Goal: Entertainment & Leisure: Consume media (video, audio)

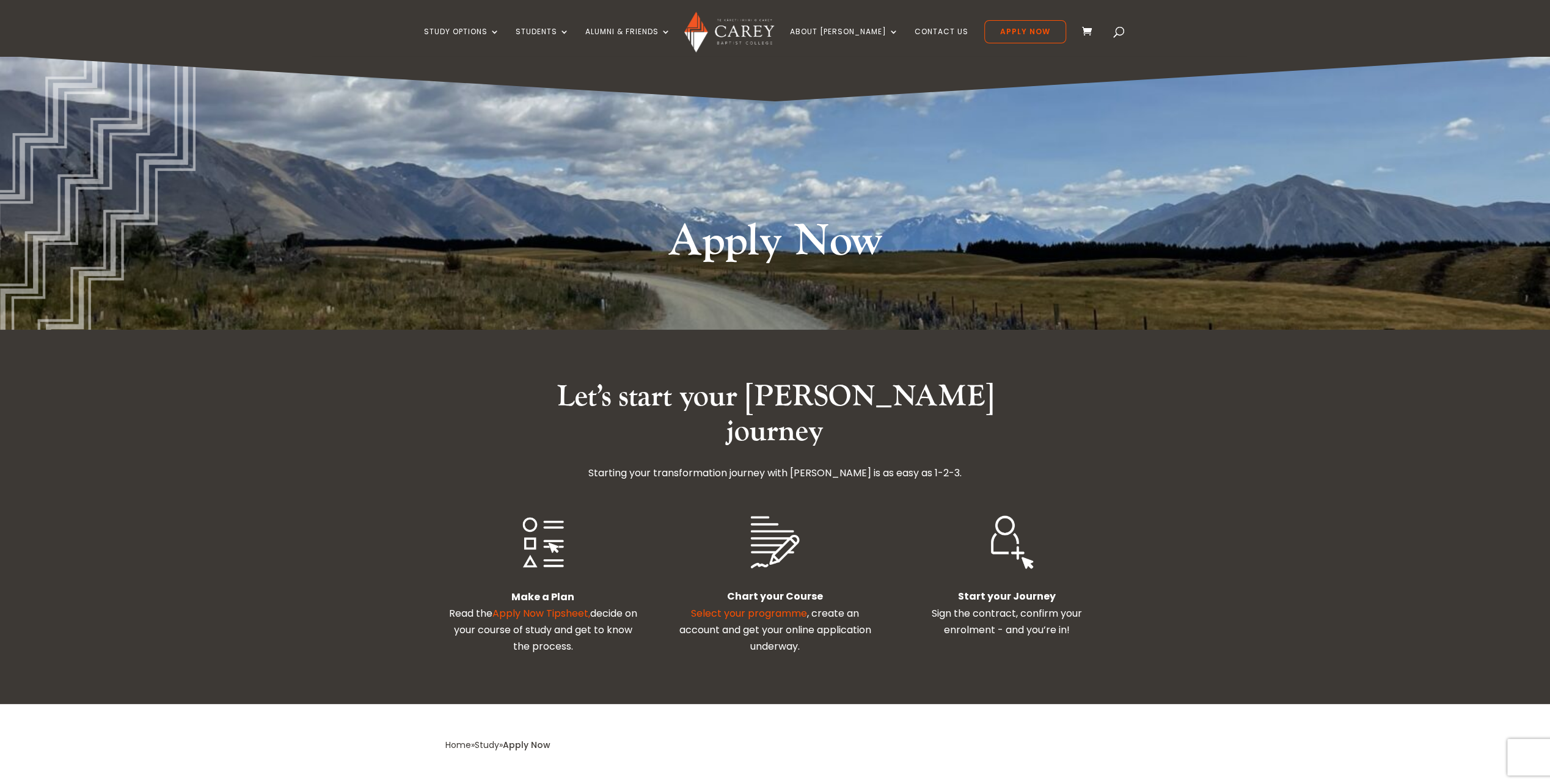
click at [733, 606] on link "Select your programme" at bounding box center [749, 613] width 116 height 14
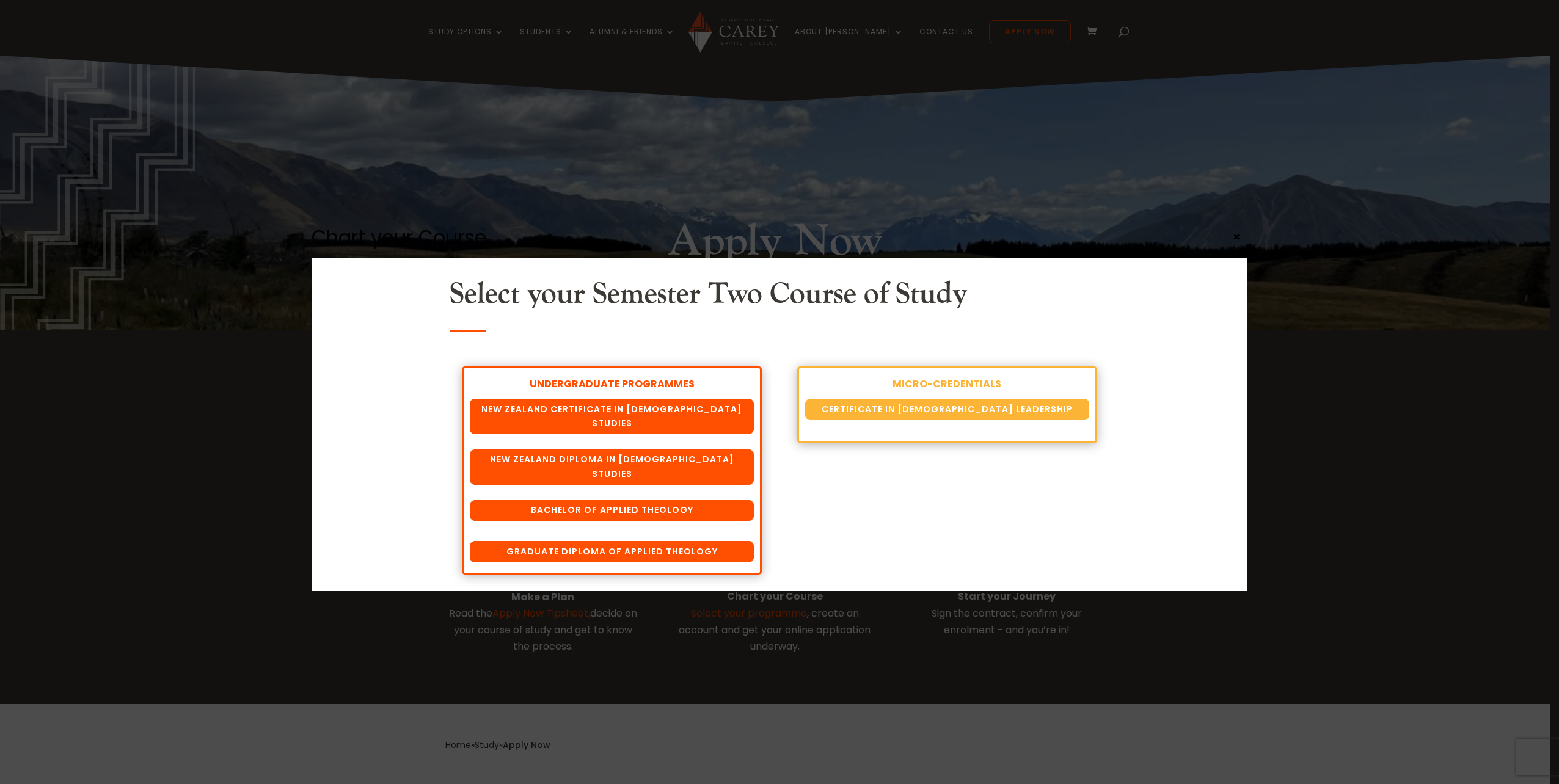
click at [687, 616] on div "Chart your Course Select your Semester Two Course of Study UNDERGRADUATE PROGRA…" at bounding box center [780, 392] width 1559 height 784
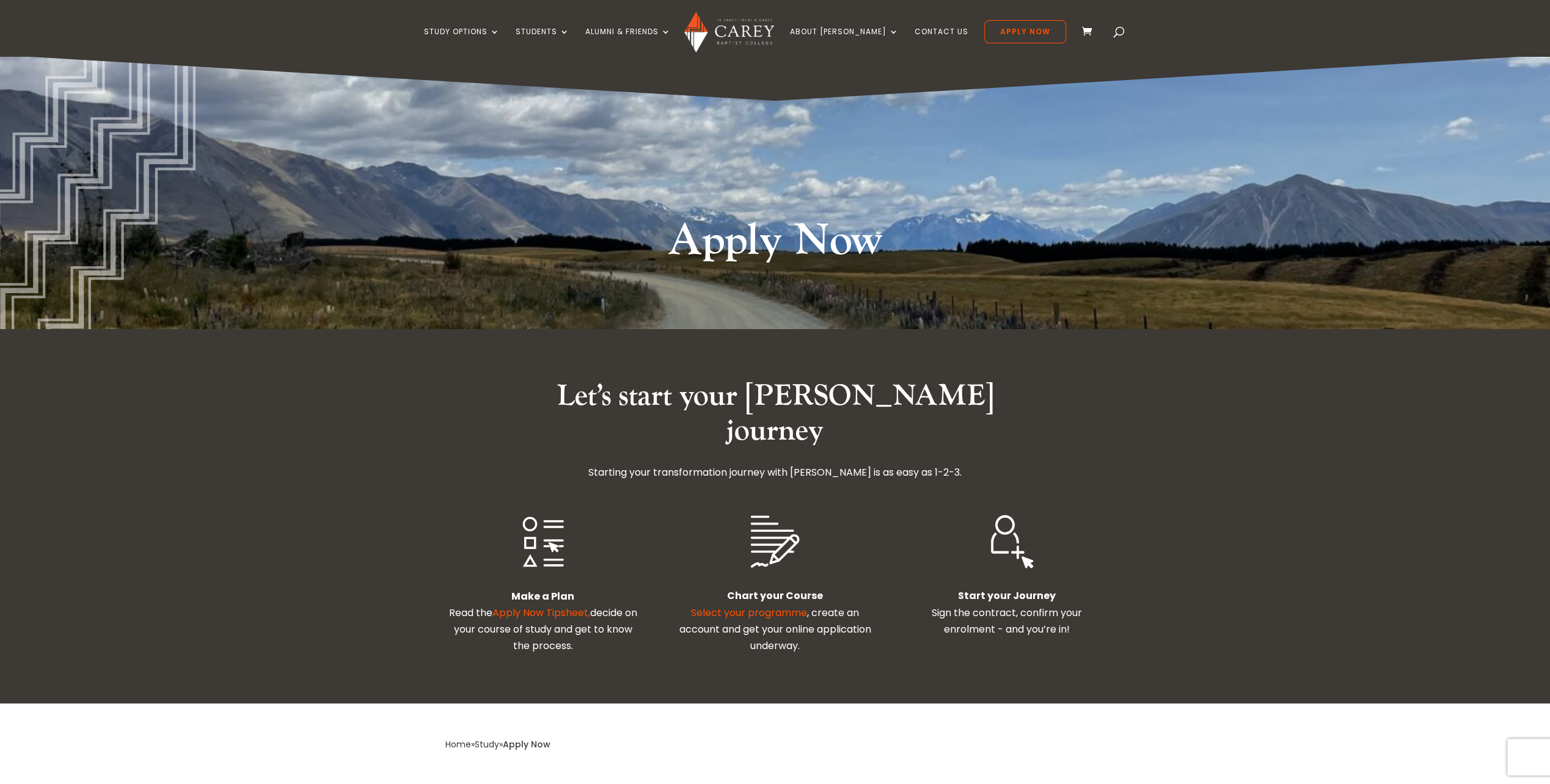
click at [538, 606] on link "Apply Now Tipsheet," at bounding box center [541, 612] width 98 height 14
click at [534, 402] on div "Let’s start your Carey journey Starting your transformation journey with Carey …" at bounding box center [775, 429] width 660 height 102
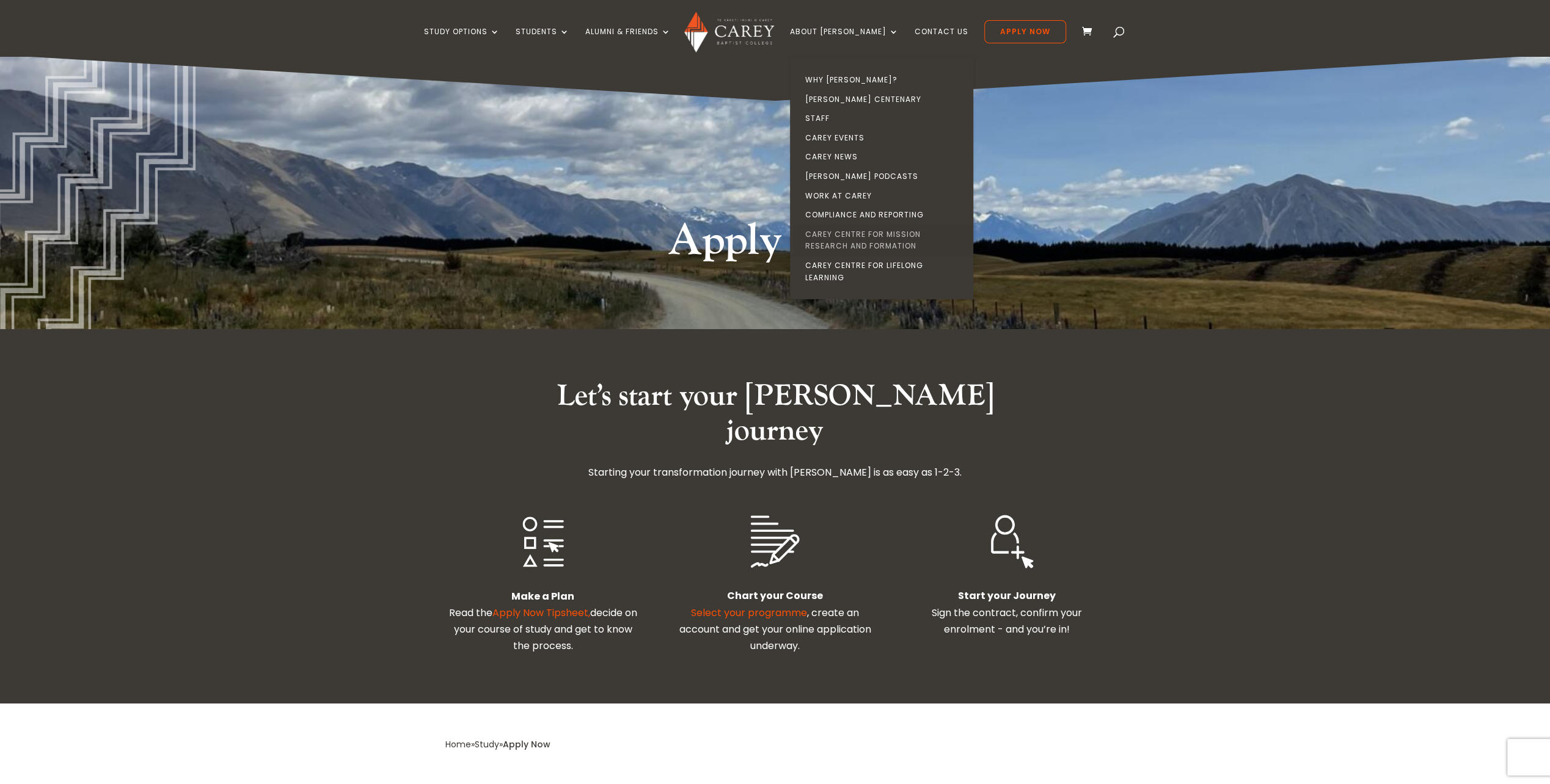
click at [867, 238] on link "Carey Centre for Mission Research and Formation" at bounding box center [885, 241] width 183 height 31
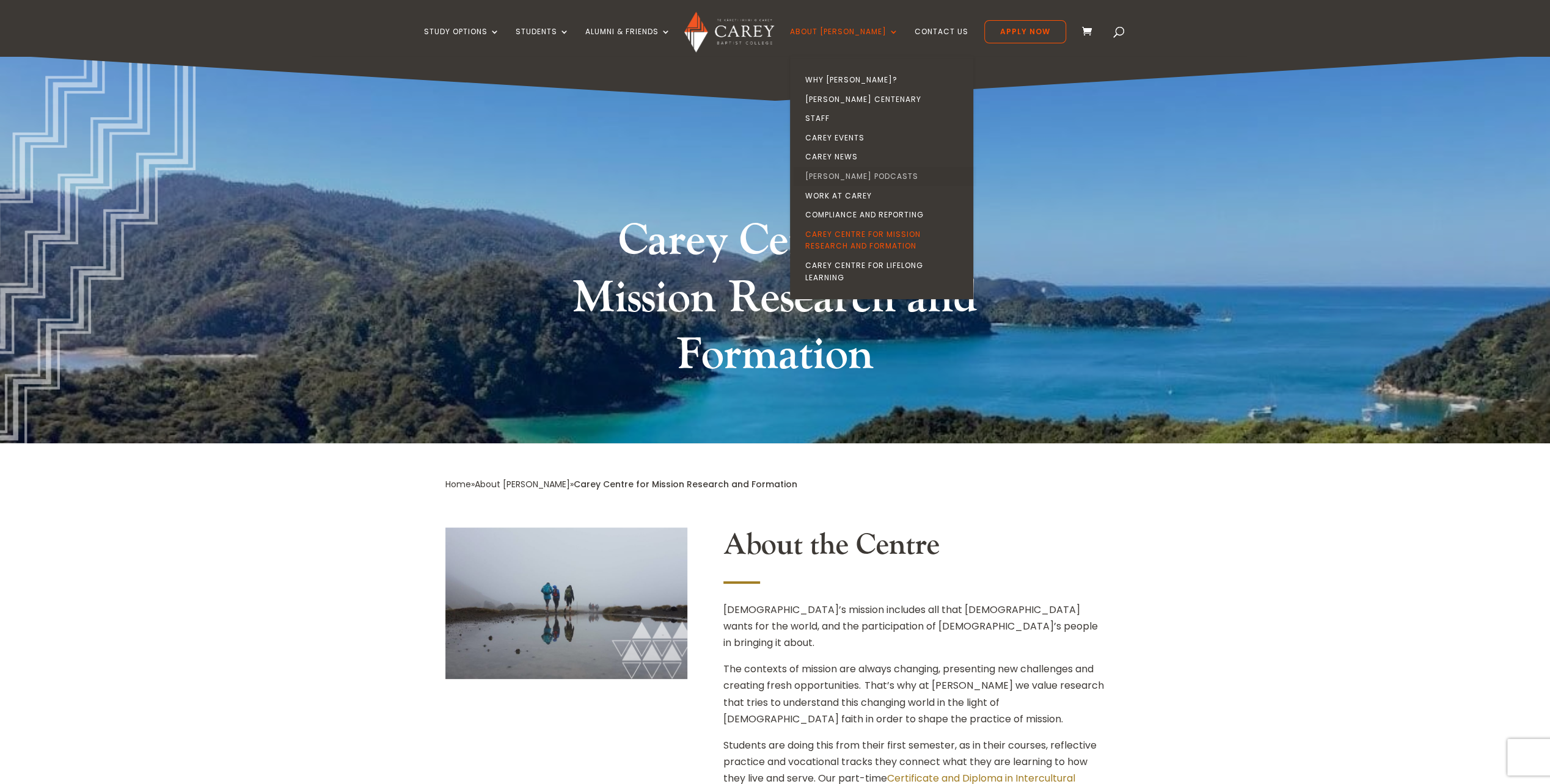
click at [861, 172] on link "[PERSON_NAME] Podcasts" at bounding box center [885, 176] width 183 height 20
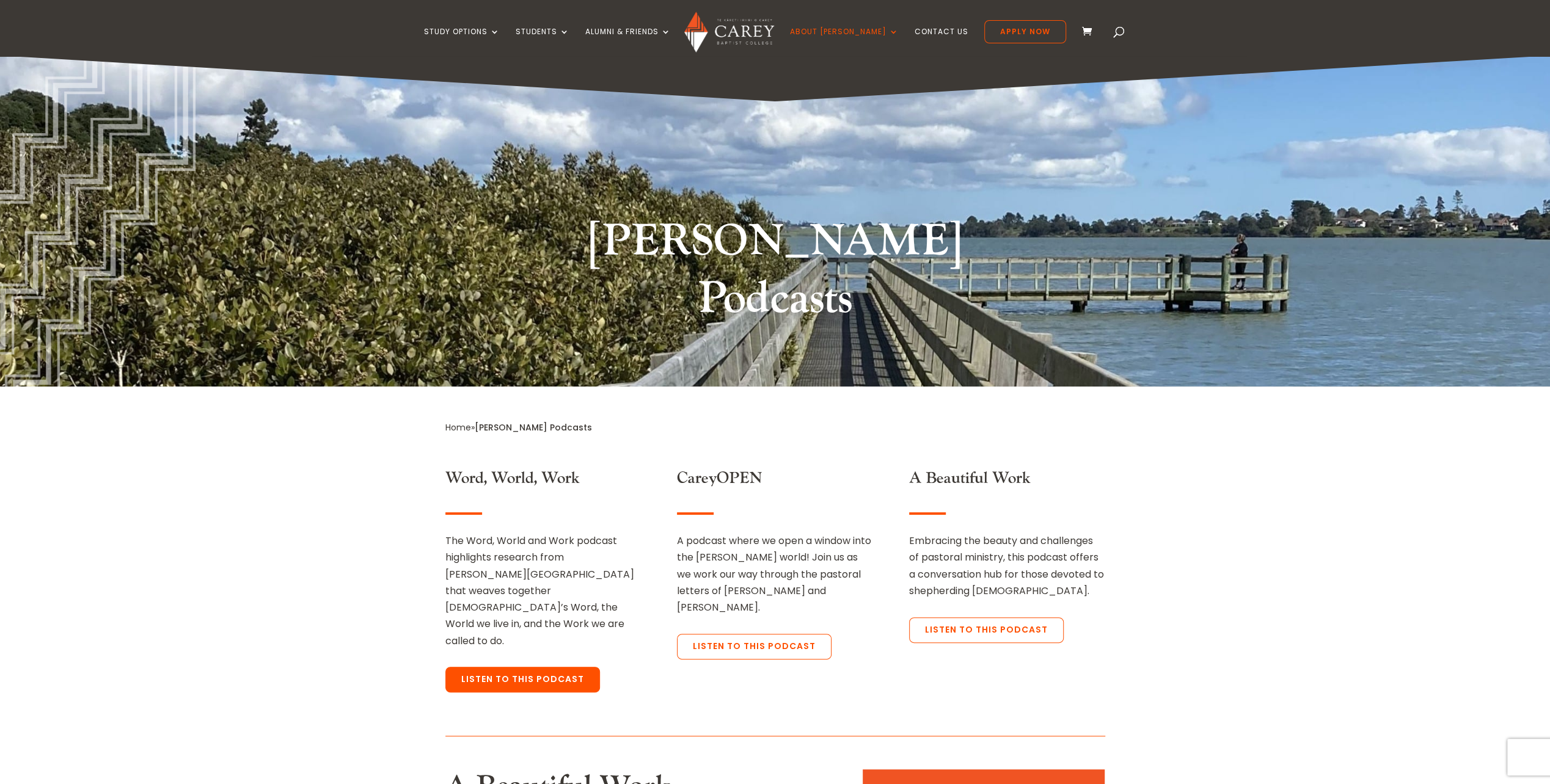
click at [543, 667] on link "Listen to this podcast" at bounding box center [522, 680] width 155 height 26
